Goal: Submit feedback/report problem

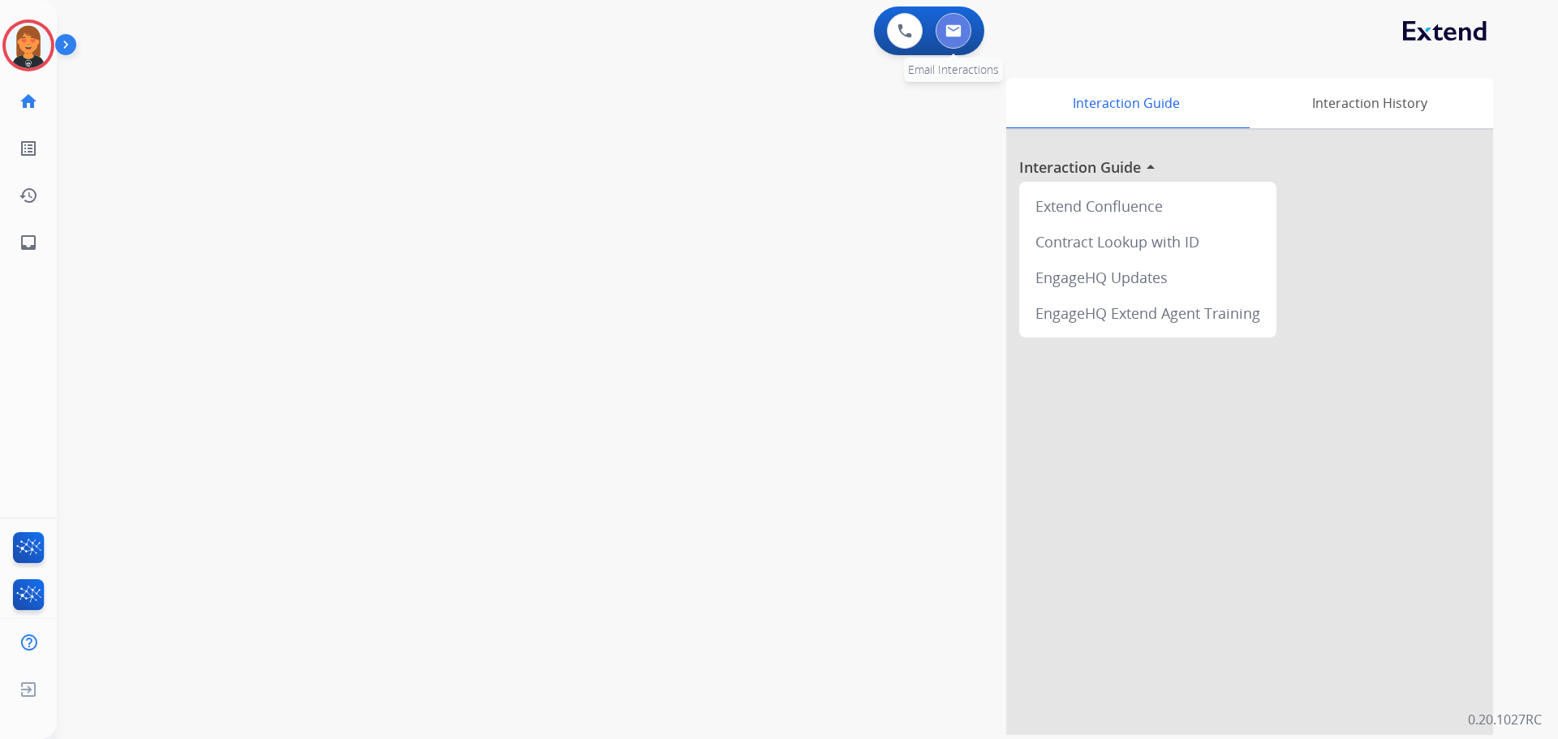
click at [951, 42] on button at bounding box center [954, 31] width 36 height 36
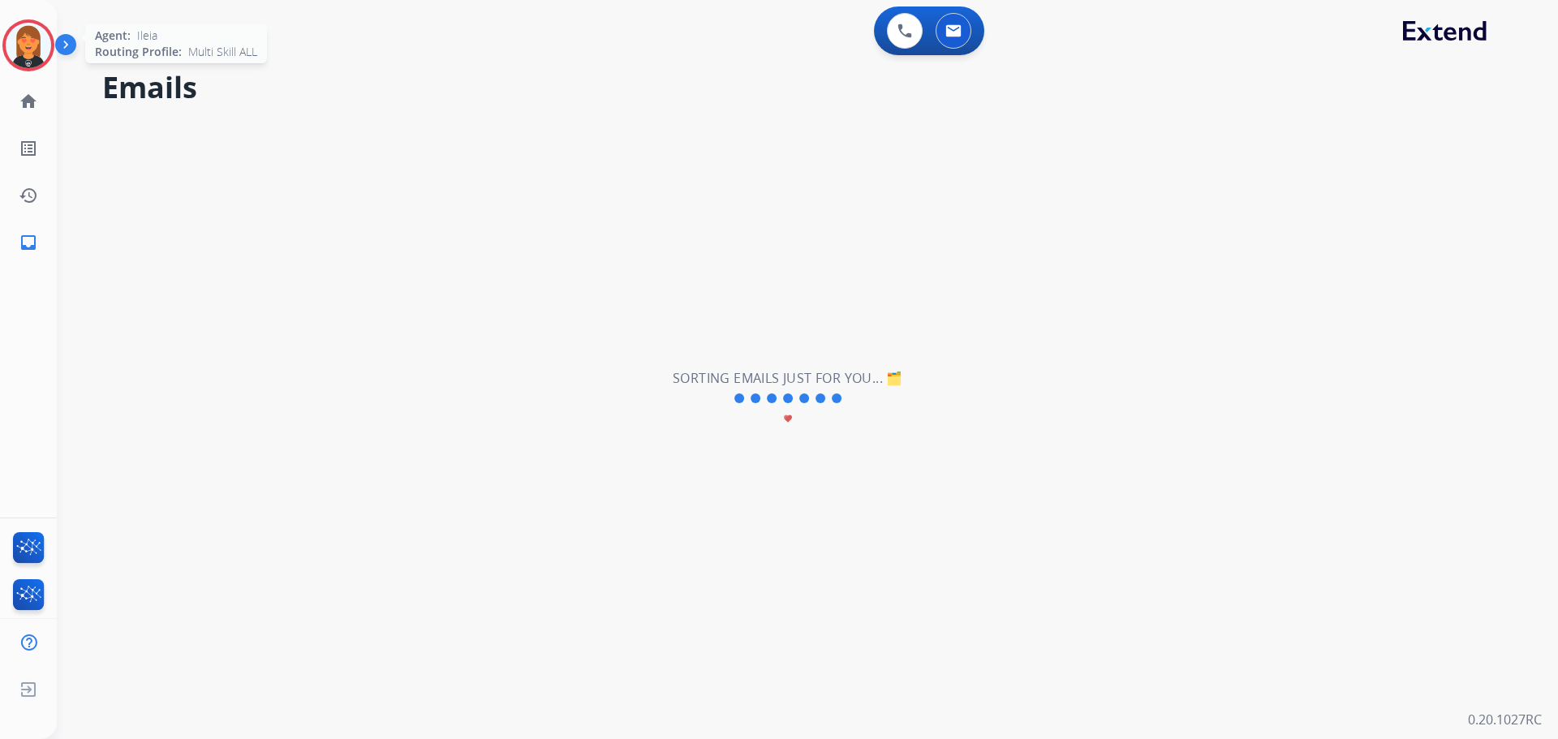
click at [40, 51] on img at bounding box center [28, 45] width 45 height 45
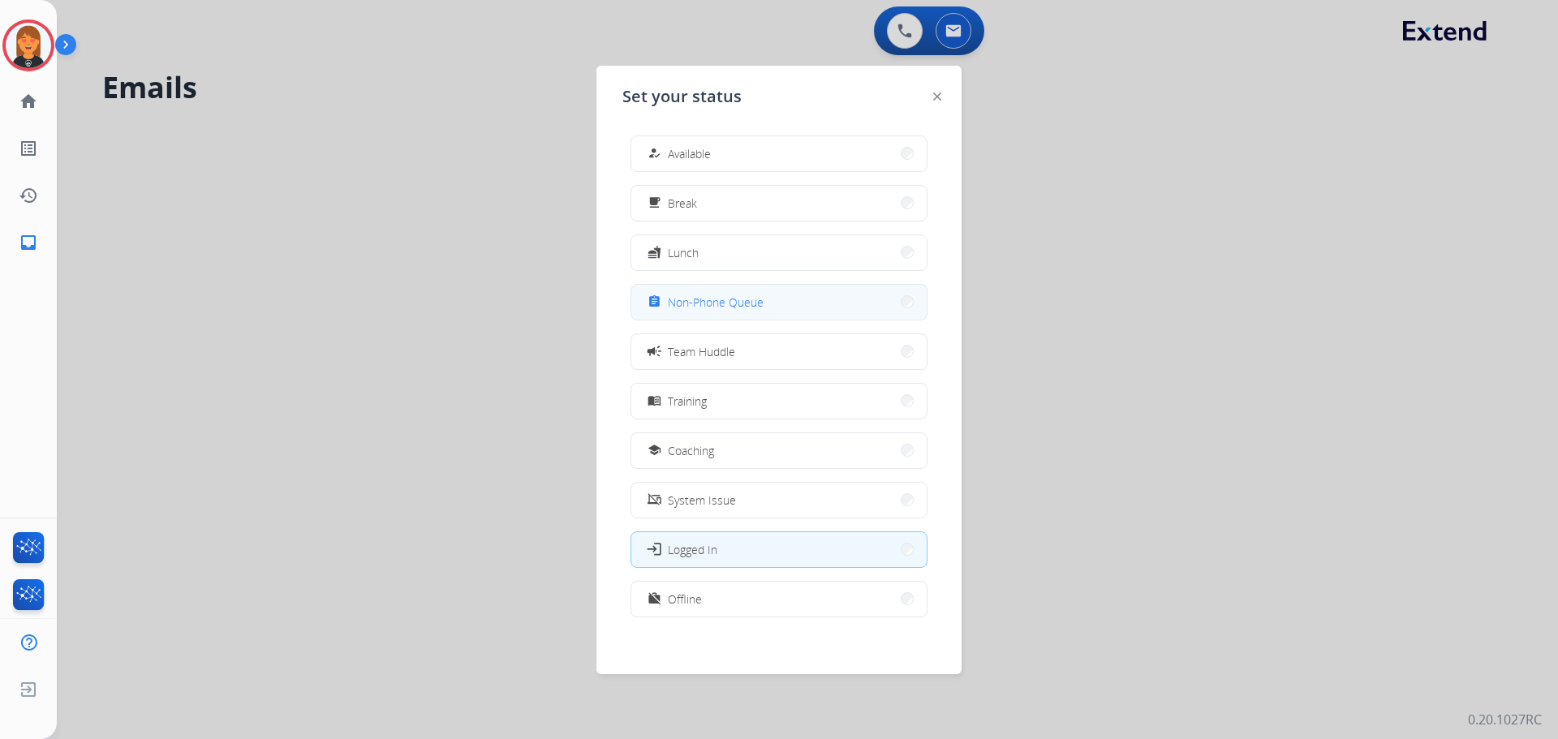
click at [722, 308] on span "Non-Phone Queue" at bounding box center [716, 302] width 96 height 17
